Goal: Entertainment & Leisure: Consume media (video, audio)

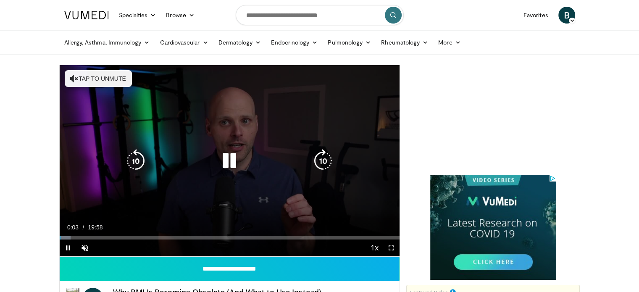
click at [228, 162] on icon "Video Player" at bounding box center [230, 161] width 24 height 24
click at [100, 83] on button "Tap to unmute" at bounding box center [98, 78] width 67 height 17
click at [223, 161] on icon "Video Player" at bounding box center [230, 161] width 24 height 24
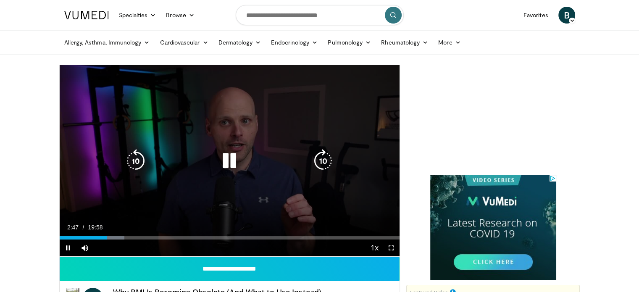
click at [234, 162] on icon "Video Player" at bounding box center [230, 161] width 24 height 24
